Goal: Information Seeking & Learning: Learn about a topic

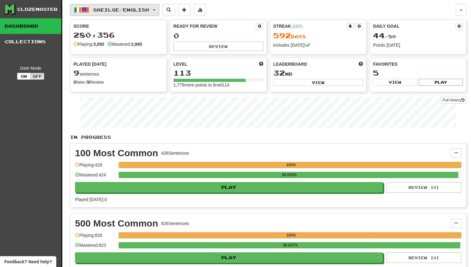
click at [121, 4] on button "Gaeilge / English" at bounding box center [114, 10] width 89 height 12
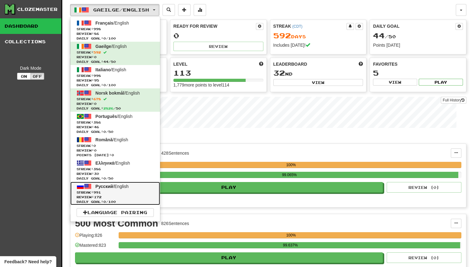
click at [131, 192] on span "Streak: 991" at bounding box center [115, 192] width 77 height 5
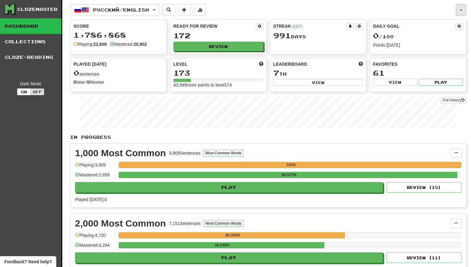
click at [465, 10] on button "button" at bounding box center [461, 10] width 11 height 12
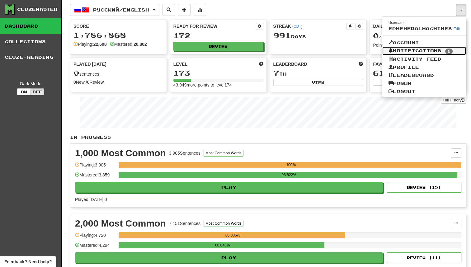
click at [451, 50] on span "1" at bounding box center [448, 52] width 7 height 6
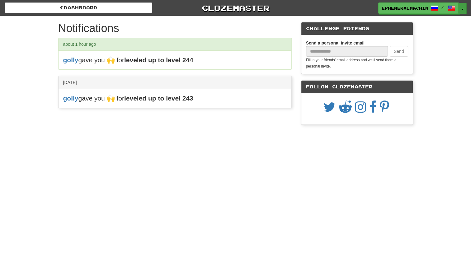
click at [461, 11] on button "Toggle Dropdown" at bounding box center [463, 8] width 8 height 11
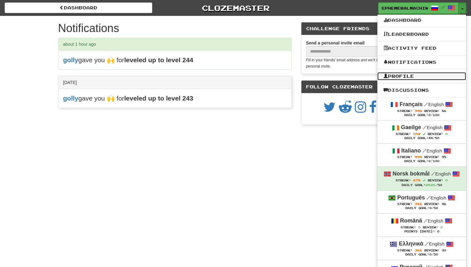
click at [435, 73] on link "Profile" at bounding box center [422, 76] width 89 height 8
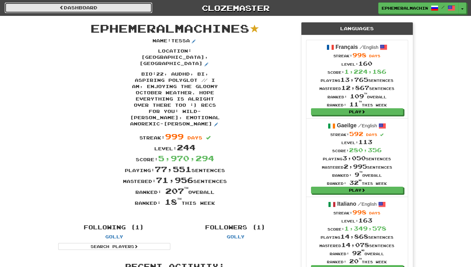
click at [126, 9] on link "Dashboard" at bounding box center [79, 7] width 148 height 11
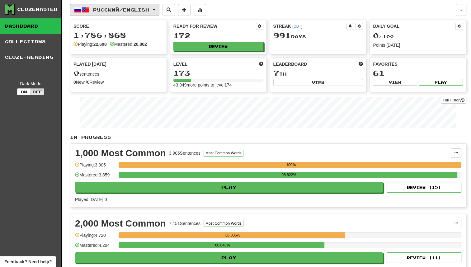
click at [135, 10] on span "Русский / English" at bounding box center [121, 9] width 56 height 5
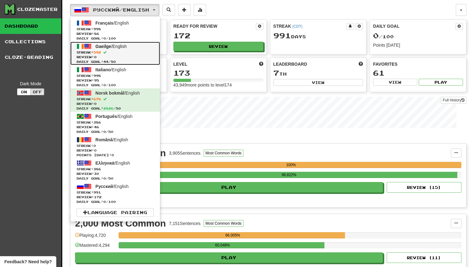
click at [140, 50] on span "Streak: 592" at bounding box center [115, 52] width 77 height 5
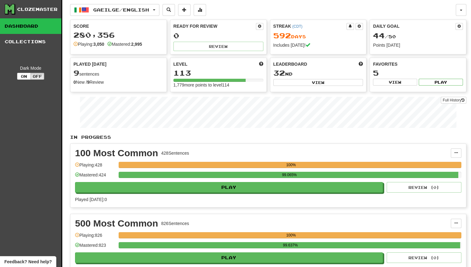
click at [463, 26] on div "Daily Goal 44 / 50 Points today" at bounding box center [418, 35] width 96 height 31
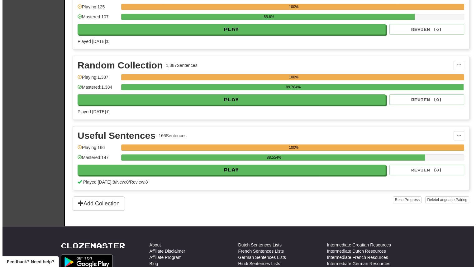
scroll to position [440, 0]
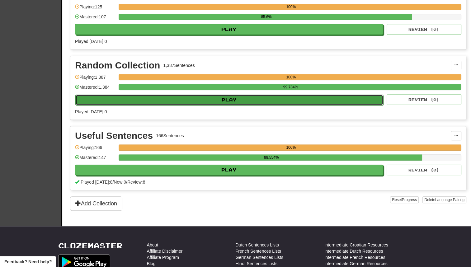
click at [290, 101] on button "Play" at bounding box center [229, 100] width 308 height 11
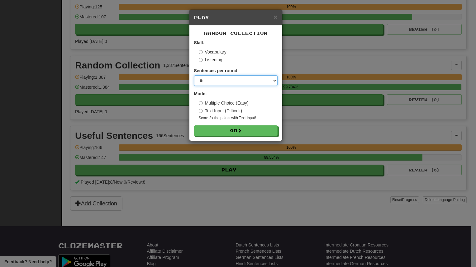
click at [262, 84] on select "* ** ** ** ** ** *** ********" at bounding box center [235, 80] width 83 height 11
select select "***"
click at [194, 75] on select "* ** ** ** ** ** *** ********" at bounding box center [235, 80] width 83 height 11
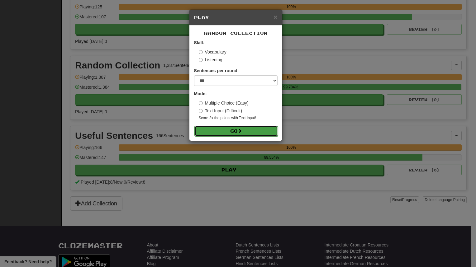
click at [244, 134] on button "Go" at bounding box center [235, 131] width 83 height 11
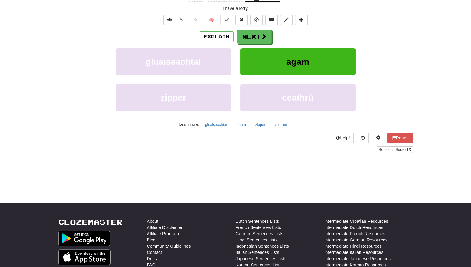
scroll to position [23, 0]
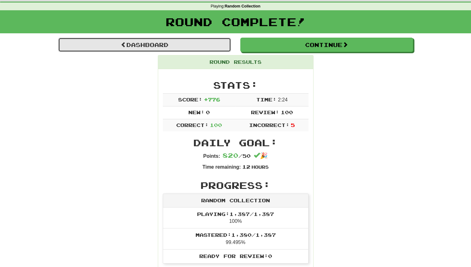
click at [210, 41] on link "Dashboard" at bounding box center [144, 45] width 173 height 14
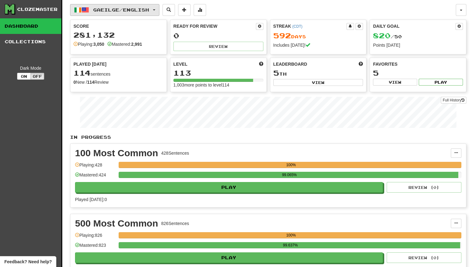
click at [139, 10] on span "Gaeilge / English" at bounding box center [121, 9] width 56 height 5
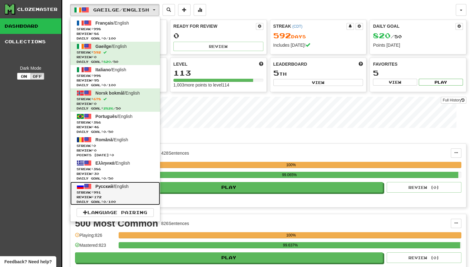
click at [140, 192] on span "Streak: 991" at bounding box center [115, 192] width 77 height 5
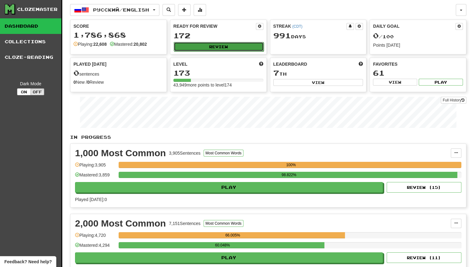
click at [224, 49] on button "Review" at bounding box center [219, 46] width 90 height 9
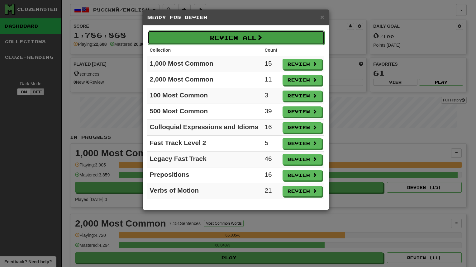
click at [280, 39] on button "Review All" at bounding box center [236, 38] width 177 height 14
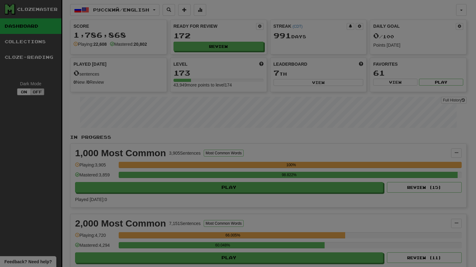
select select "********"
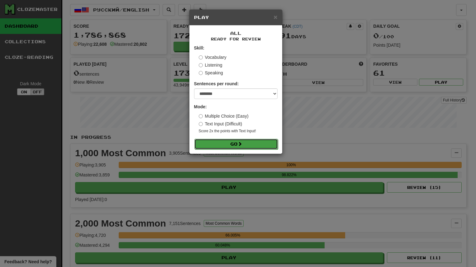
click at [241, 144] on span at bounding box center [240, 144] width 4 height 4
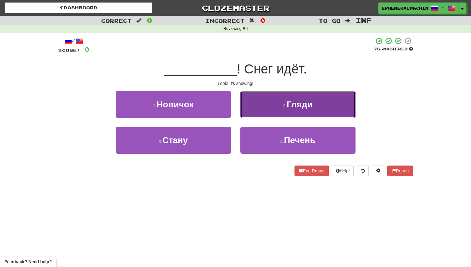
click at [297, 97] on button "2 . Гляди" at bounding box center [297, 104] width 115 height 27
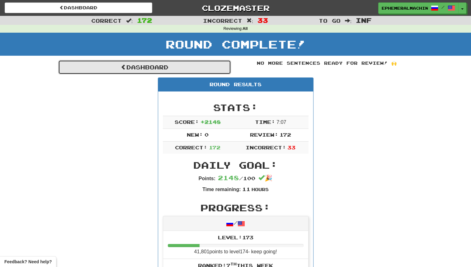
click at [168, 72] on link "Dashboard" at bounding box center [144, 67] width 173 height 14
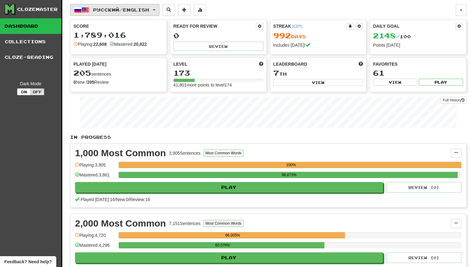
click at [148, 9] on span "Русский / English" at bounding box center [121, 9] width 56 height 5
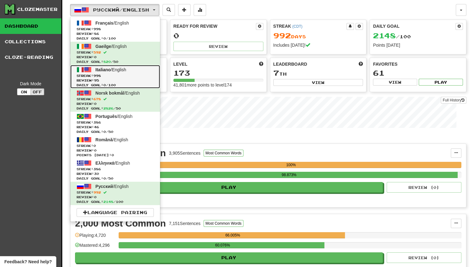
click at [123, 74] on span "Streak: 998" at bounding box center [115, 76] width 77 height 5
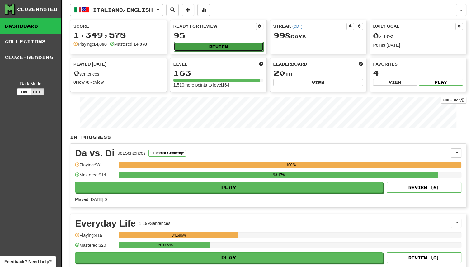
click at [221, 47] on button "Review" at bounding box center [219, 46] width 90 height 9
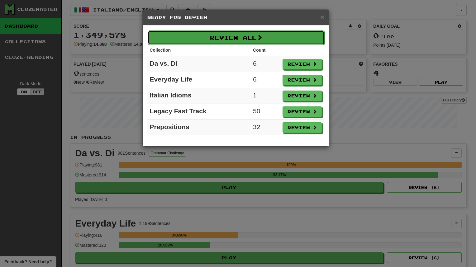
click at [223, 35] on button "Review All" at bounding box center [236, 38] width 177 height 14
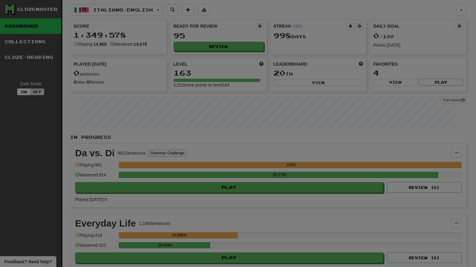
select select "********"
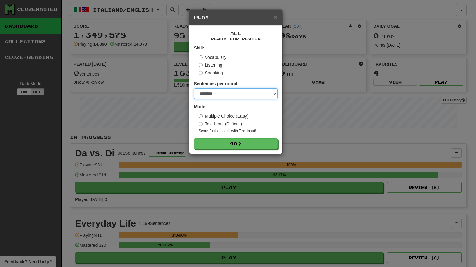
click at [254, 94] on select "* ** ** ** ** ** *** ********" at bounding box center [235, 93] width 83 height 11
click at [194, 88] on select "* ** ** ** ** ** *** ********" at bounding box center [235, 93] width 83 height 11
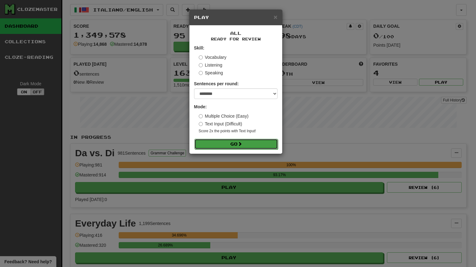
click at [252, 140] on button "Go" at bounding box center [235, 144] width 83 height 11
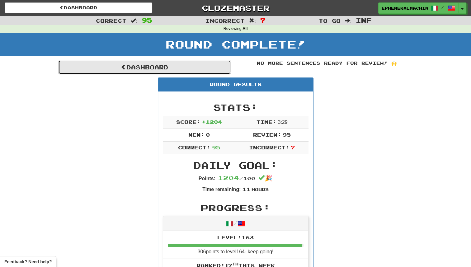
click at [177, 74] on link "Dashboard" at bounding box center [144, 67] width 173 height 14
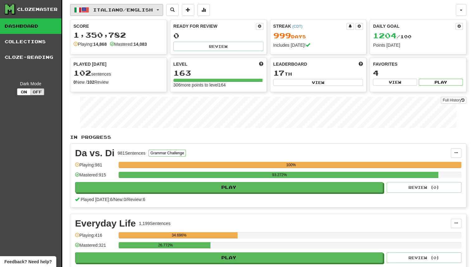
click at [153, 11] on span "Italiano / English" at bounding box center [123, 9] width 60 height 5
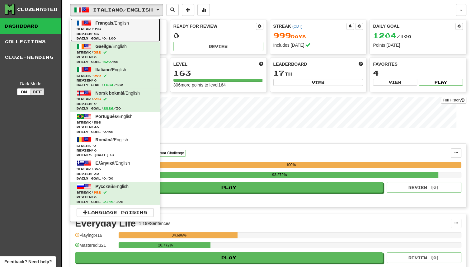
click at [114, 27] on span "Streak: 998" at bounding box center [115, 29] width 77 height 5
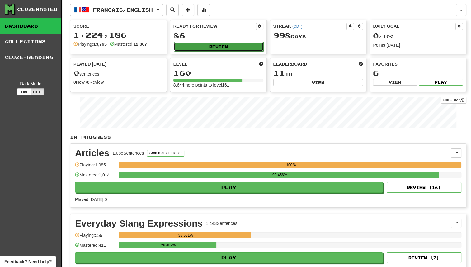
click at [211, 42] on button "Review" at bounding box center [219, 46] width 90 height 9
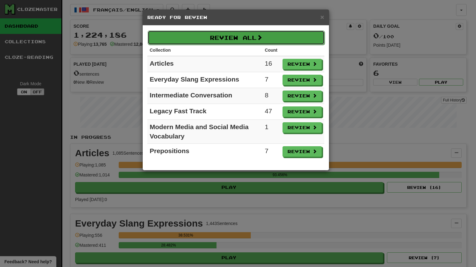
click at [281, 39] on button "Review All" at bounding box center [236, 38] width 177 height 14
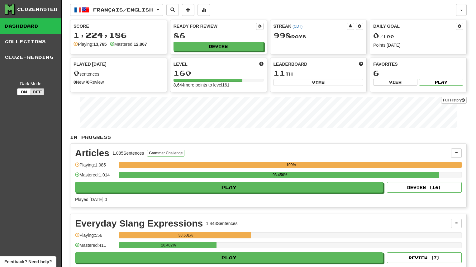
select select "********"
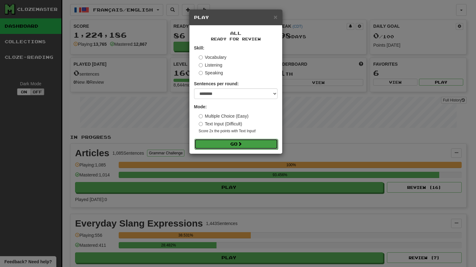
click at [226, 142] on button "Go" at bounding box center [235, 144] width 83 height 11
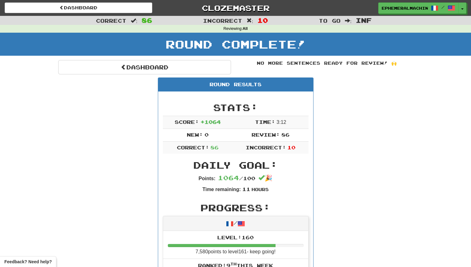
click at [167, 80] on div "Round Results" at bounding box center [235, 85] width 155 height 14
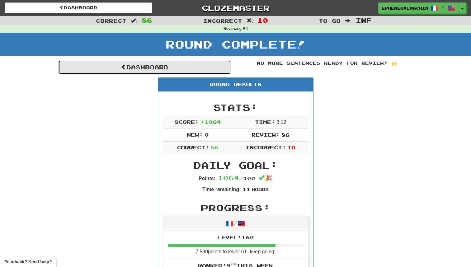
click at [189, 70] on link "Dashboard" at bounding box center [144, 67] width 173 height 14
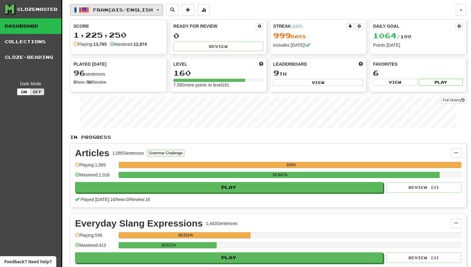
click at [160, 10] on button "Français / English" at bounding box center [116, 10] width 93 height 12
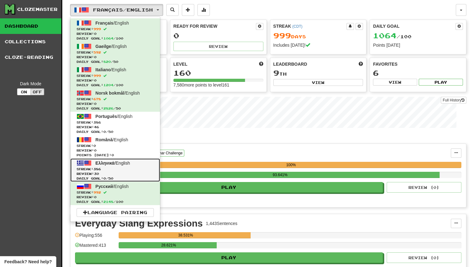
click at [126, 166] on link "Ελληνικά / English Streak: 386 Review: 30 Daily Goal: 0 / 50" at bounding box center [115, 170] width 90 height 23
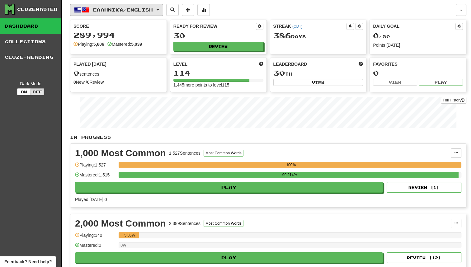
click at [146, 12] on span "Ελληνικά / English" at bounding box center [123, 9] width 60 height 5
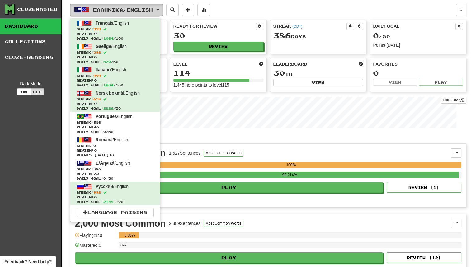
click at [146, 12] on span "Ελληνικά / English" at bounding box center [123, 9] width 60 height 5
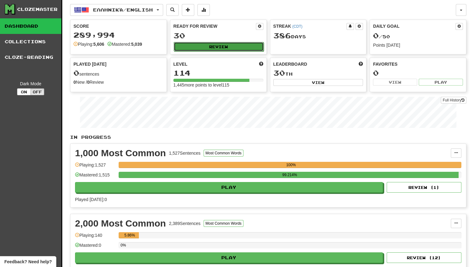
click at [202, 46] on button "Review" at bounding box center [219, 46] width 90 height 9
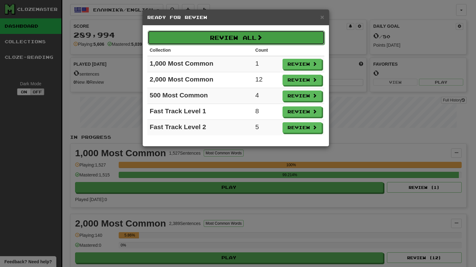
click at [257, 35] on button "Review All" at bounding box center [236, 38] width 177 height 14
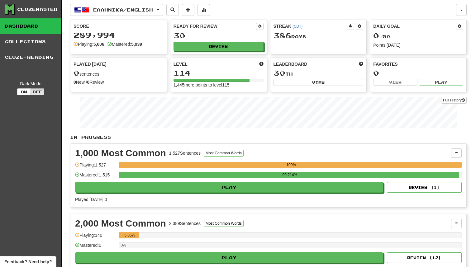
select select "********"
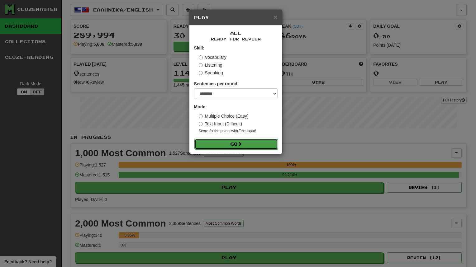
click at [254, 140] on button "Go" at bounding box center [235, 144] width 83 height 11
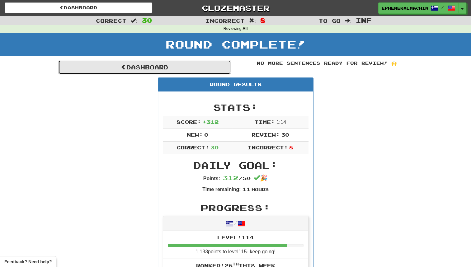
click at [154, 73] on link "Dashboard" at bounding box center [144, 67] width 173 height 14
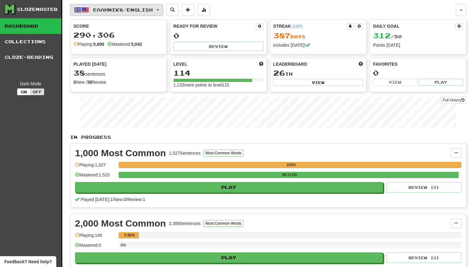
click at [134, 14] on button "Ελληνικά / English" at bounding box center [116, 10] width 93 height 12
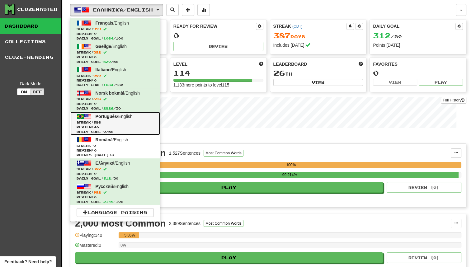
click at [131, 130] on span "Daily Goal: 0 / 50" at bounding box center [115, 132] width 77 height 5
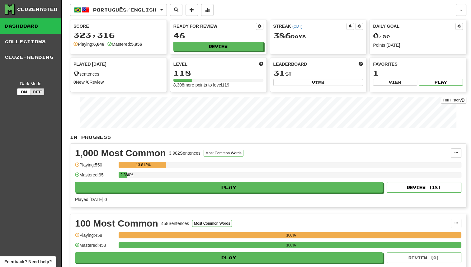
click at [231, 56] on div "Score 323,316 Playing: 6,646 Mastered: 5,956 Ready for Review 46 Review Streak …" at bounding box center [268, 56] width 397 height 73
click at [236, 47] on button "Review" at bounding box center [219, 46] width 90 height 9
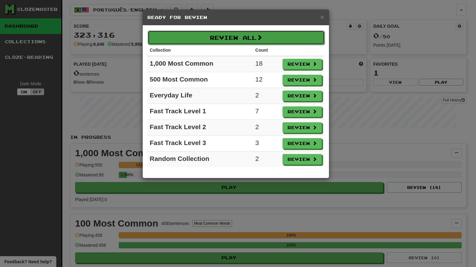
click at [277, 35] on button "Review All" at bounding box center [236, 38] width 177 height 14
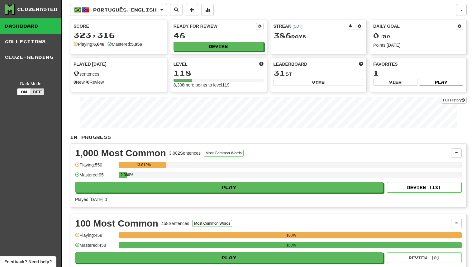
select select "********"
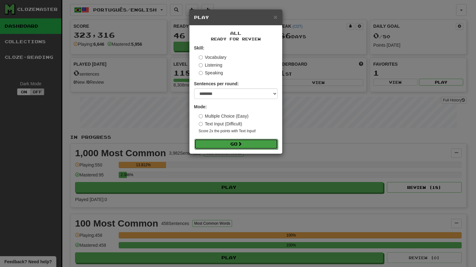
click at [227, 148] on button "Go" at bounding box center [235, 144] width 83 height 11
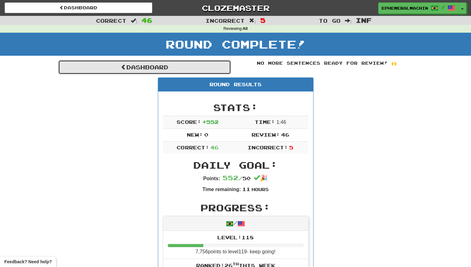
click at [150, 65] on link "Dashboard" at bounding box center [144, 67] width 173 height 14
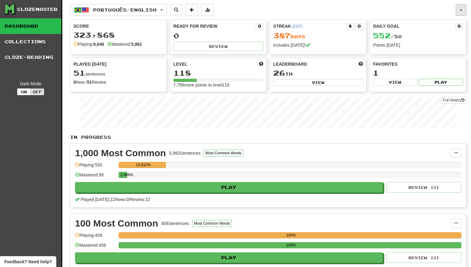
click at [456, 7] on button "button" at bounding box center [461, 10] width 11 height 12
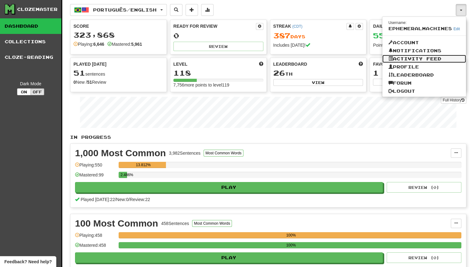
click at [448, 61] on link "Activity Feed" at bounding box center [424, 59] width 84 height 8
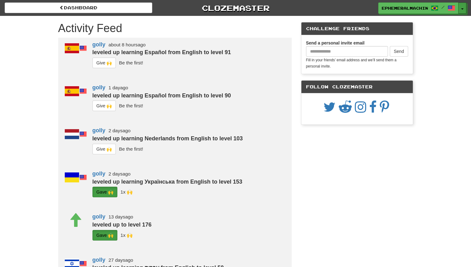
click at [461, 7] on button "Toggle Dropdown" at bounding box center [462, 7] width 8 height 11
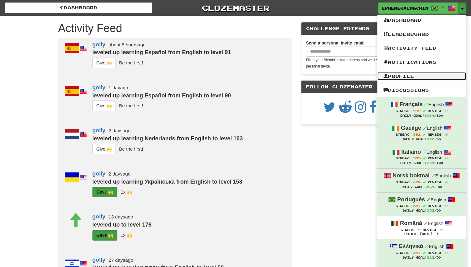
click at [419, 74] on link "Profile" at bounding box center [422, 76] width 89 height 8
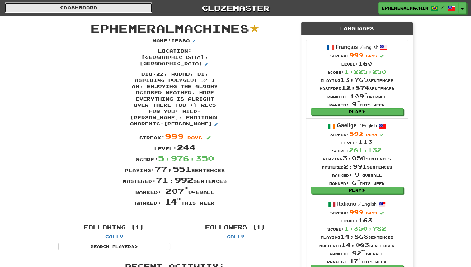
click at [99, 9] on link "Dashboard" at bounding box center [79, 7] width 148 height 11
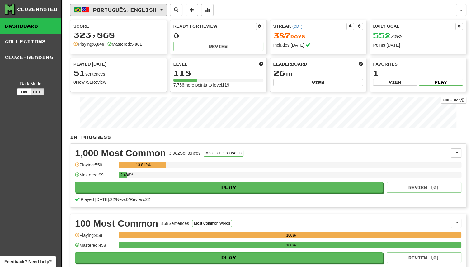
click at [103, 7] on span "Português / English" at bounding box center [125, 9] width 64 height 5
